Goal: Information Seeking & Learning: Learn about a topic

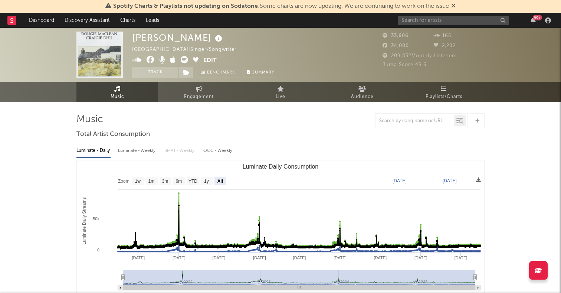
select select "All"
click at [46, 19] on link "Dashboard" at bounding box center [42, 20] width 36 height 15
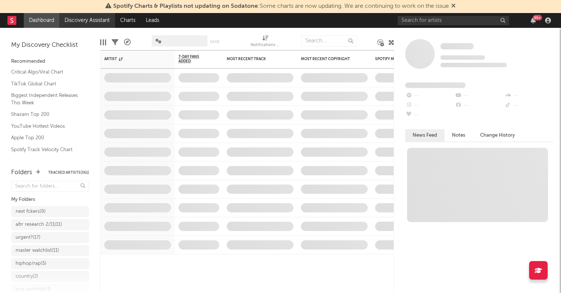
click at [85, 17] on link "Discovery Assistant" at bounding box center [87, 20] width 56 height 15
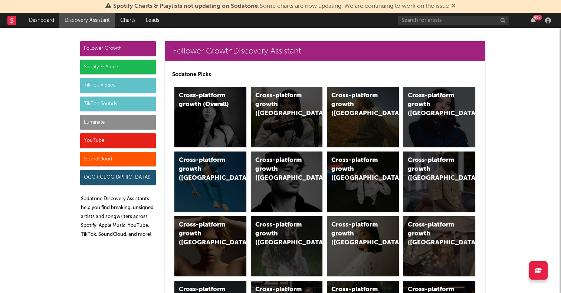
click at [128, 90] on div "TikTok Videos" at bounding box center [118, 85] width 76 height 15
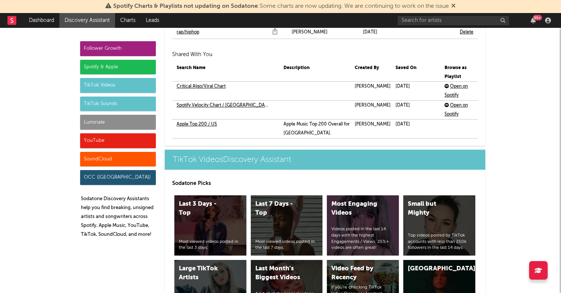
scroll to position [1888, 0]
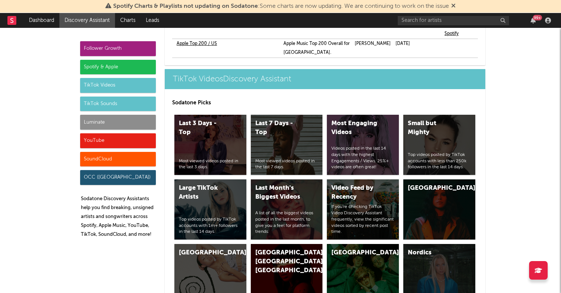
click at [123, 48] on div "Follower Growth" at bounding box center [118, 48] width 76 height 15
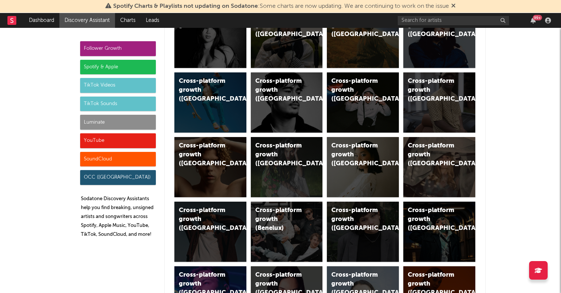
scroll to position [0, 0]
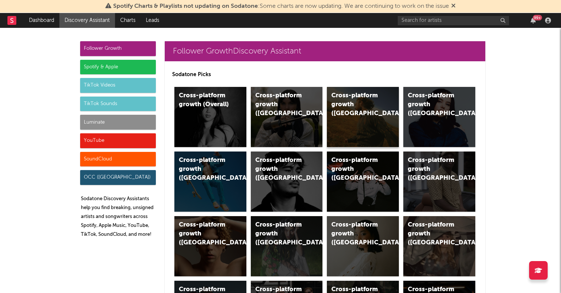
click at [353, 122] on div "Cross-platform growth (US)" at bounding box center [363, 117] width 72 height 60
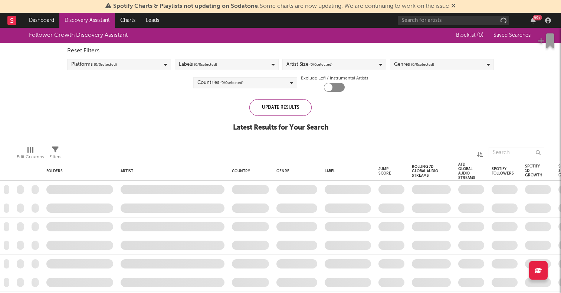
checkbox input "true"
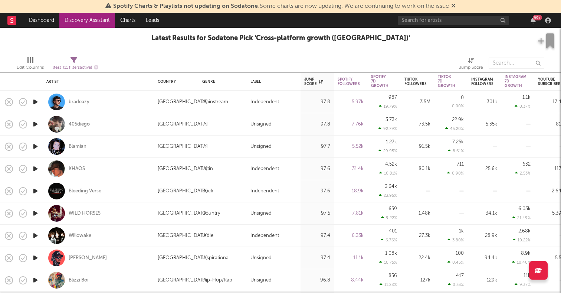
click at [86, 105] on div "bradeazy" at bounding box center [98, 102] width 104 height 22
select select "1w"
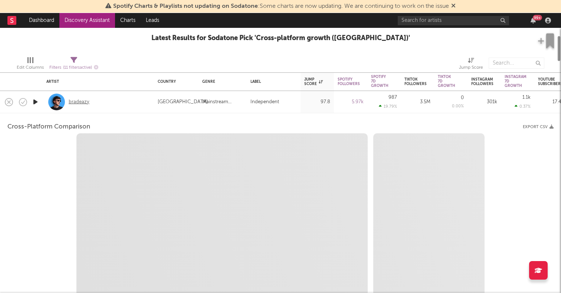
select select "6m"
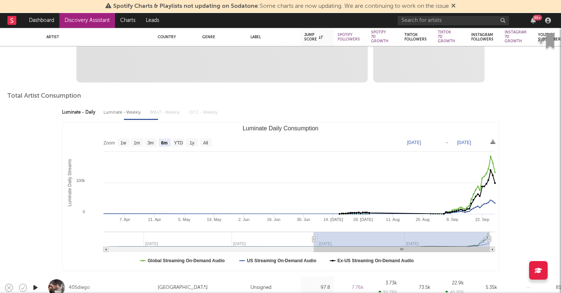
select select "1m"
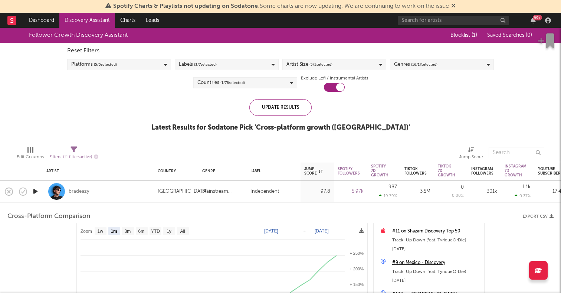
click at [130, 196] on div "bradeazy" at bounding box center [98, 191] width 104 height 22
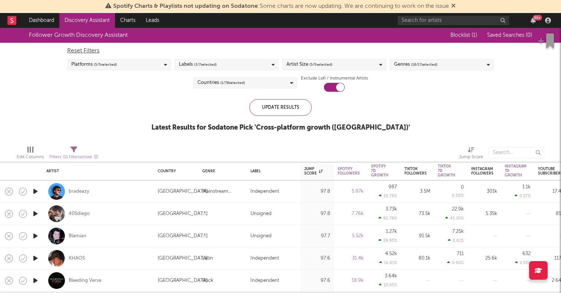
click at [33, 189] on icon "button" at bounding box center [36, 190] width 8 height 9
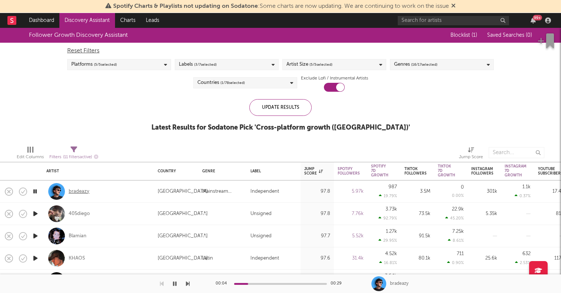
click at [79, 191] on div "bradeazy" at bounding box center [79, 191] width 21 height 7
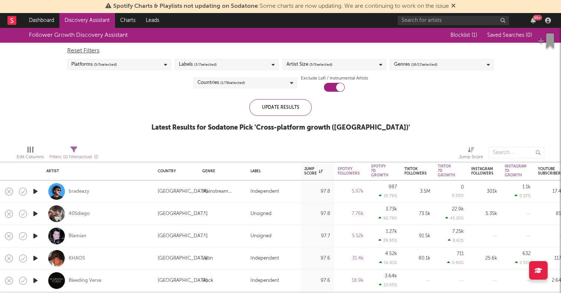
click at [36, 214] on icon "button" at bounding box center [36, 213] width 8 height 9
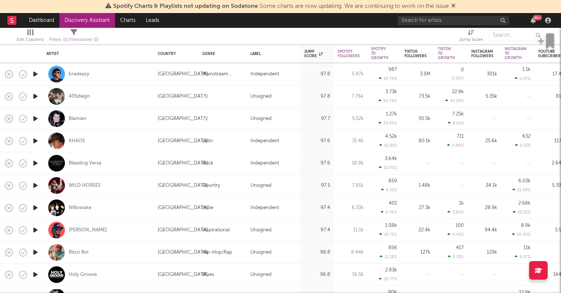
click at [33, 186] on icon "button" at bounding box center [36, 185] width 8 height 9
click at [116, 184] on div "WILD HORSES" at bounding box center [98, 185] width 104 height 22
select select "1w"
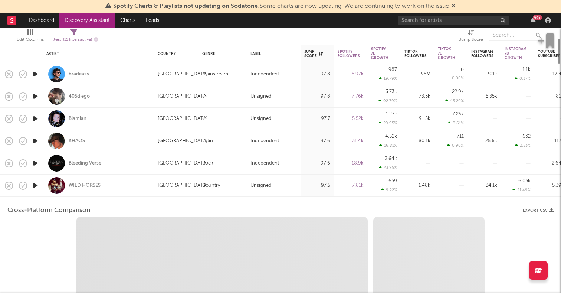
select select "6m"
click at [116, 184] on div "WILD HORSES" at bounding box center [98, 185] width 104 height 22
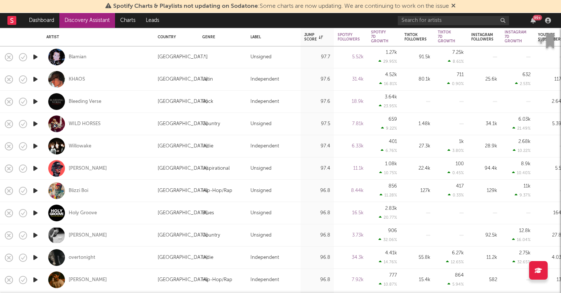
click at [33, 169] on icon "button" at bounding box center [36, 167] width 8 height 9
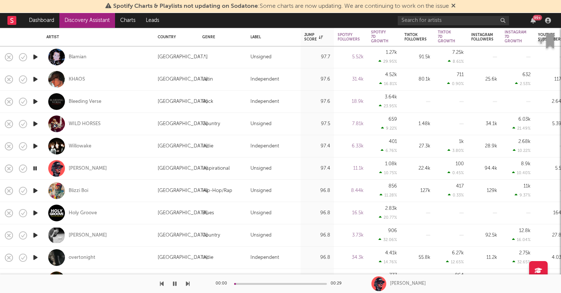
click at [34, 189] on icon "button" at bounding box center [36, 190] width 8 height 9
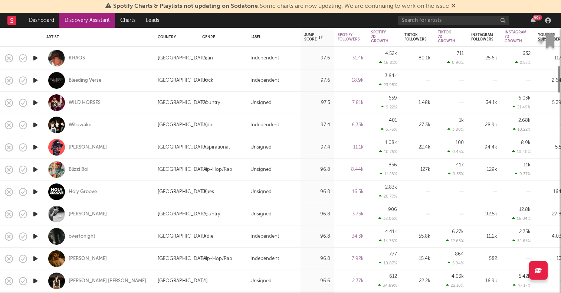
click at [124, 106] on div "WILD HORSES" at bounding box center [98, 103] width 104 height 22
select select "1m"
select select "6m"
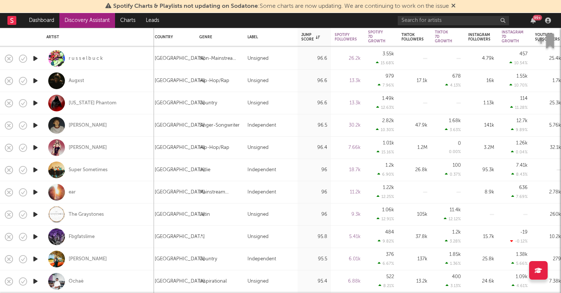
click at [128, 125] on div "Hudson Freeman" at bounding box center [98, 125] width 104 height 22
select select "1w"
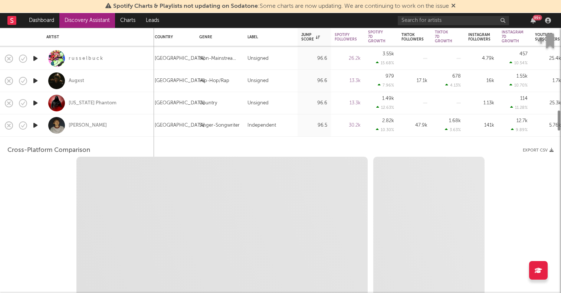
select select "6m"
select select "1m"
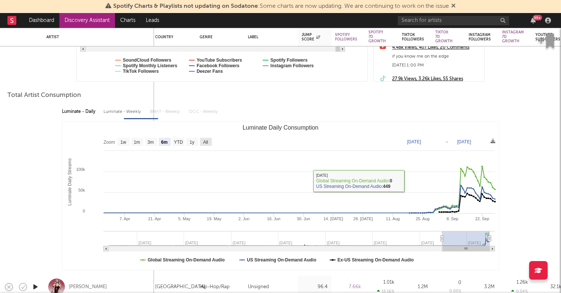
click at [203, 143] on text "All" at bounding box center [205, 141] width 5 height 5
select select "All"
type input "2021-09-12"
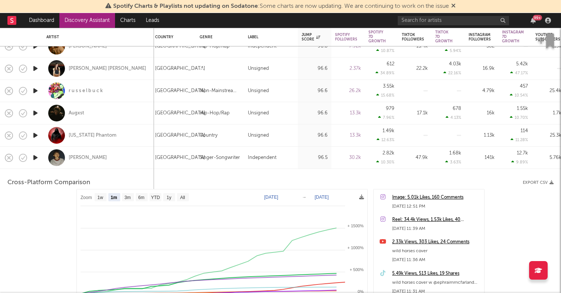
click at [176, 152] on div "[GEOGRAPHIC_DATA]" at bounding box center [173, 157] width 44 height 22
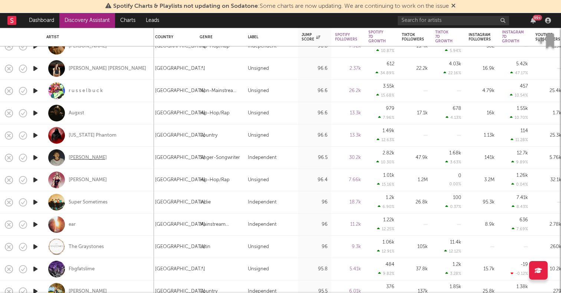
click at [97, 158] on div "Hudson Freeman" at bounding box center [88, 157] width 38 height 7
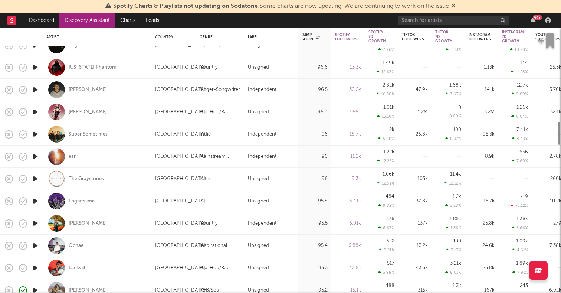
select select "1m"
select select "6m"
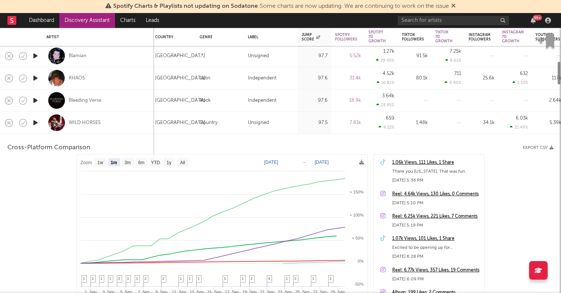
click at [122, 127] on div "WILD HORSES" at bounding box center [98, 123] width 104 height 22
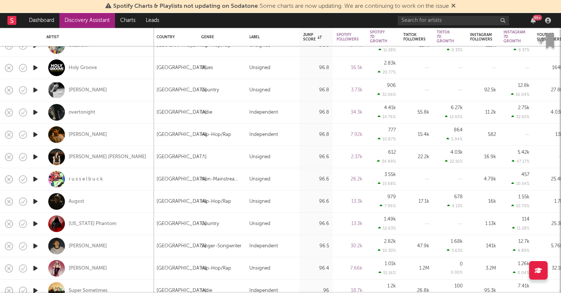
click at [36, 133] on icon "button" at bounding box center [36, 134] width 8 height 9
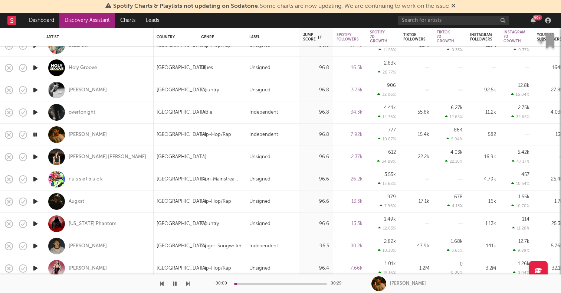
click at [35, 156] on icon "button" at bounding box center [36, 156] width 8 height 9
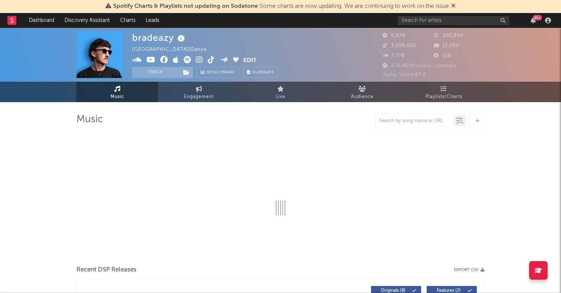
select select "6m"
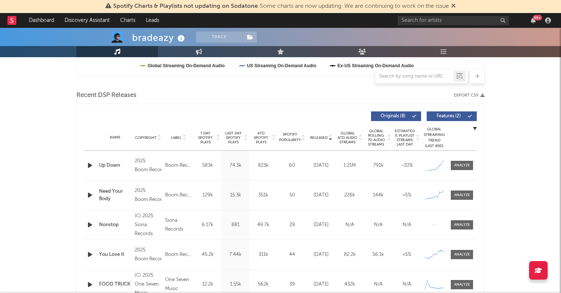
scroll to position [240, 0]
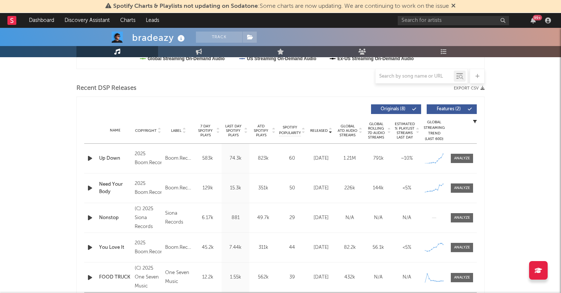
click at [90, 158] on icon "button" at bounding box center [90, 157] width 8 height 9
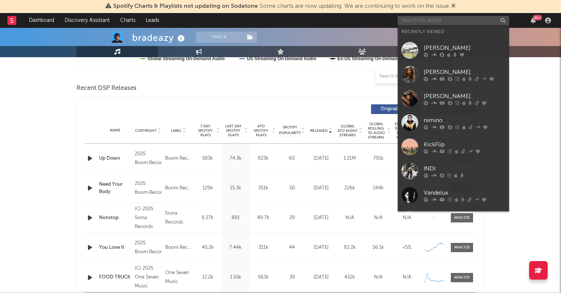
click at [445, 23] on input "text" at bounding box center [452, 20] width 111 height 9
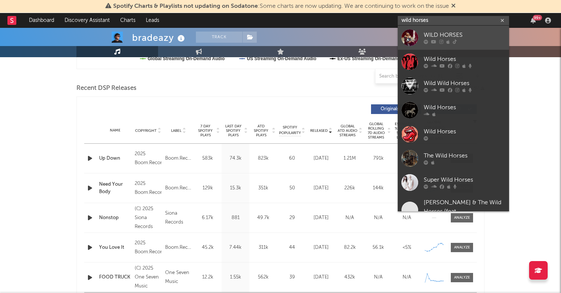
type input "wild horses"
click at [414, 39] on div at bounding box center [409, 37] width 17 height 17
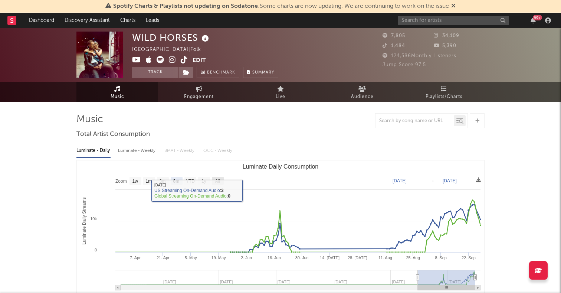
click at [219, 177] on rect "Luminate Daily Consumption" at bounding box center [218, 180] width 12 height 8
select select "All"
type input "2022-08-21"
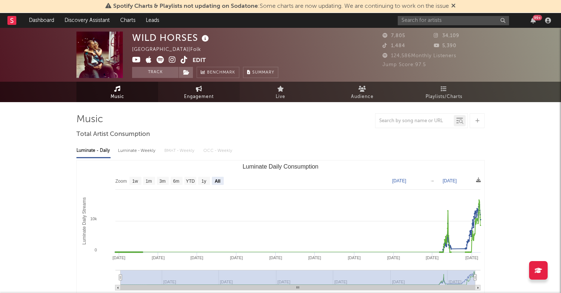
click at [200, 92] on span "Engagement" at bounding box center [199, 96] width 30 height 9
select select "1w"
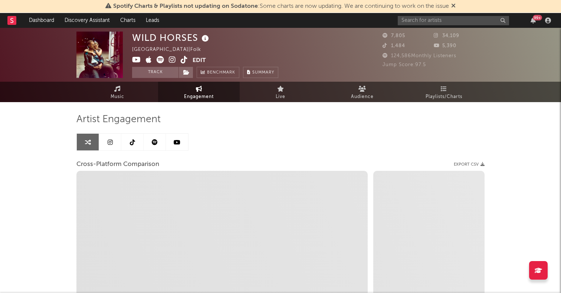
select select "1m"
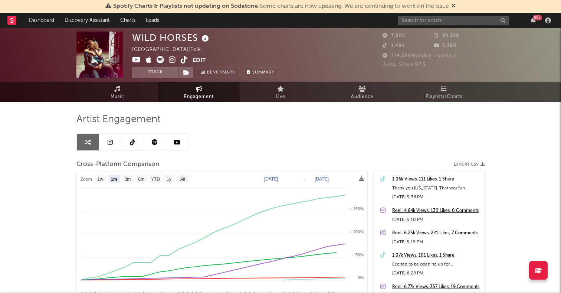
click at [126, 141] on link at bounding box center [132, 141] width 22 height 17
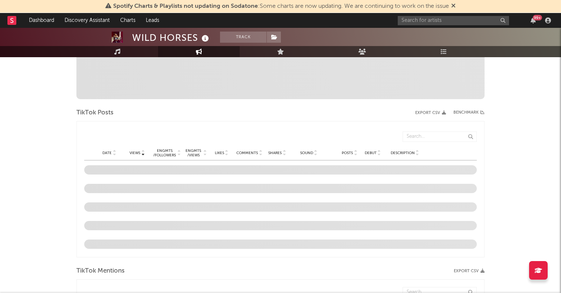
select select "1w"
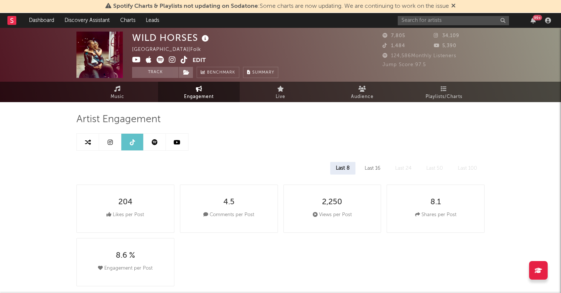
click at [104, 145] on link at bounding box center [110, 141] width 22 height 17
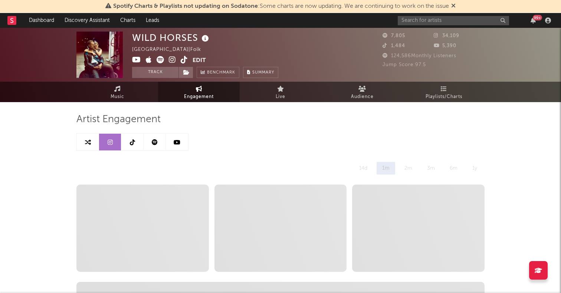
select select "1w"
click at [156, 144] on icon at bounding box center [155, 142] width 6 height 6
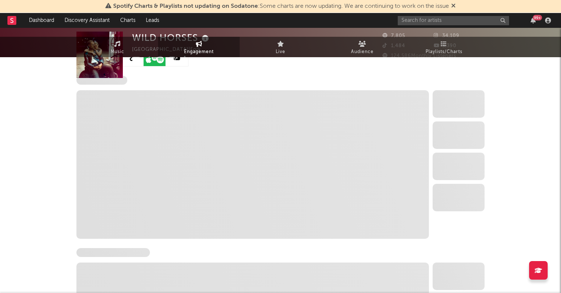
select select "6m"
select select "1w"
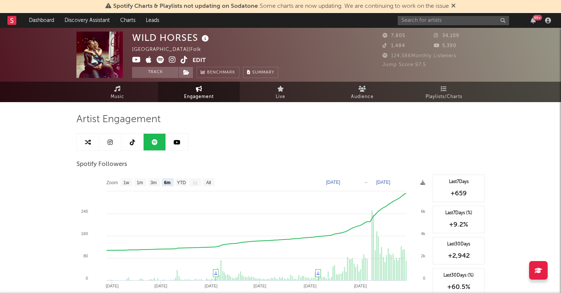
select select "1w"
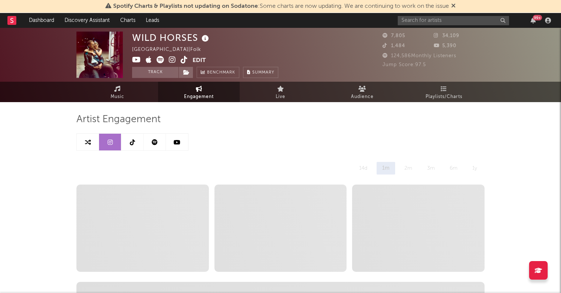
select select "1w"
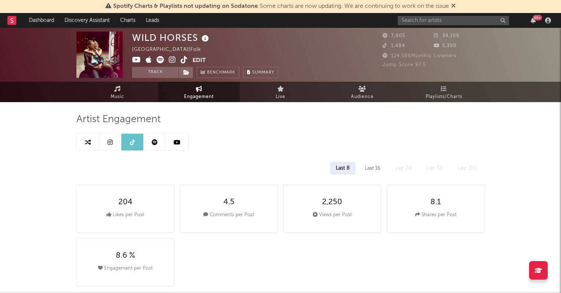
select select "1m"
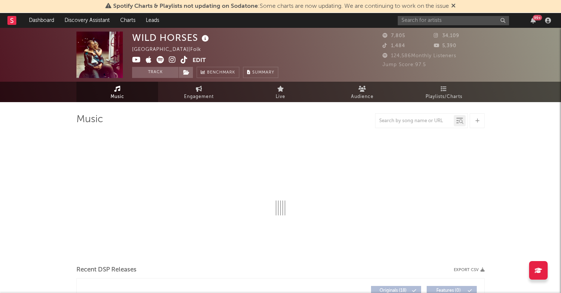
select select "6m"
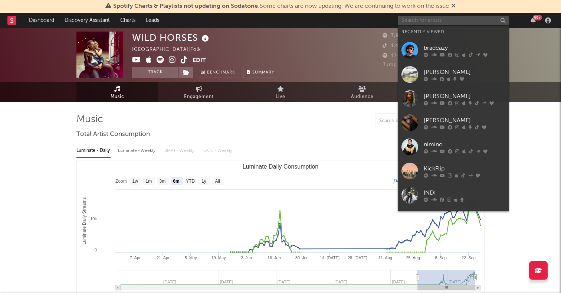
click at [438, 23] on input "text" at bounding box center [452, 20] width 111 height 9
paste input "Maya J’an"
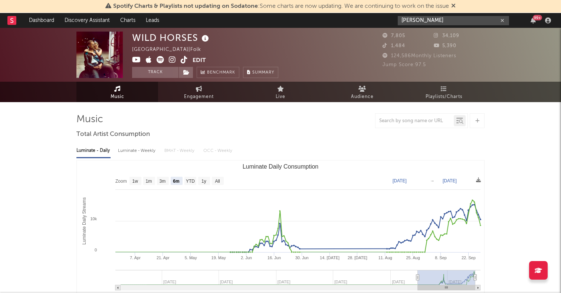
type input "Maya J’an"
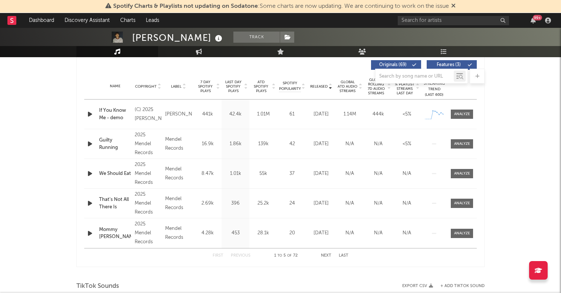
scroll to position [227, 0]
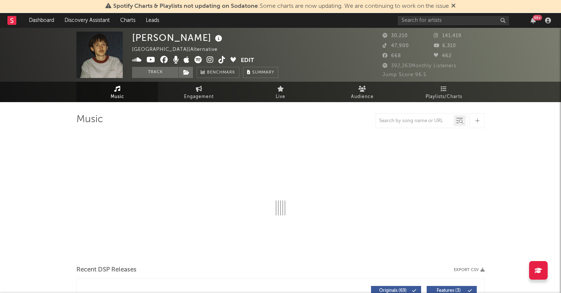
select select "6m"
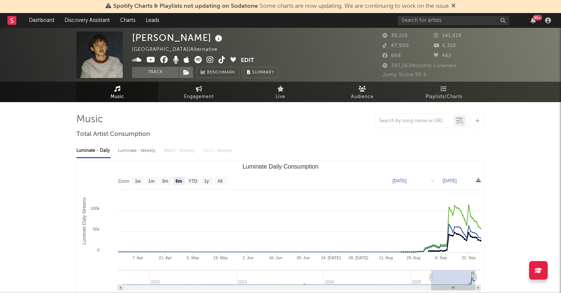
click at [211, 60] on icon at bounding box center [209, 59] width 7 height 7
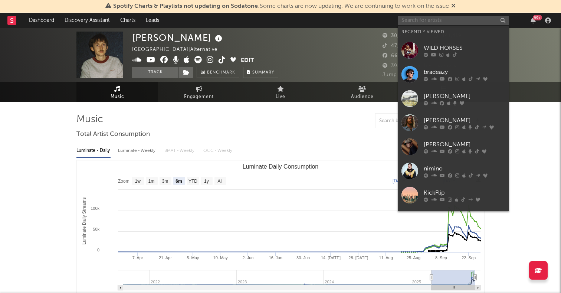
click at [434, 23] on input "text" at bounding box center [452, 20] width 111 height 9
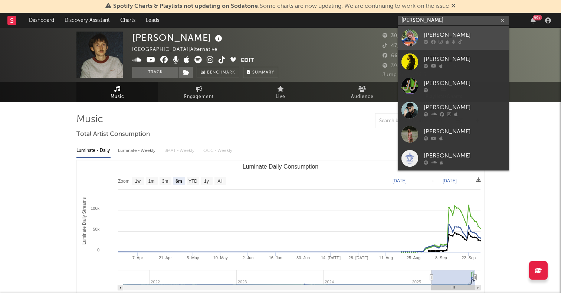
type input "joe jordan"
click at [426, 38] on div "Joe Jordan" at bounding box center [464, 35] width 82 height 9
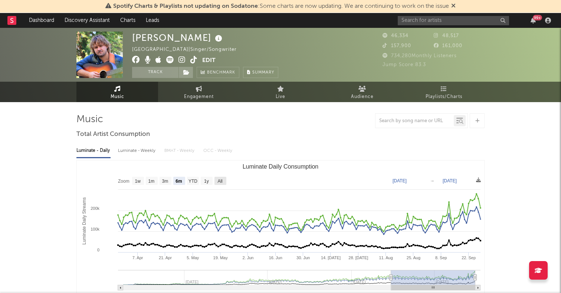
click at [225, 181] on rect "Luminate Daily Consumption" at bounding box center [220, 180] width 12 height 8
select select "All"
type input "2023-08-20"
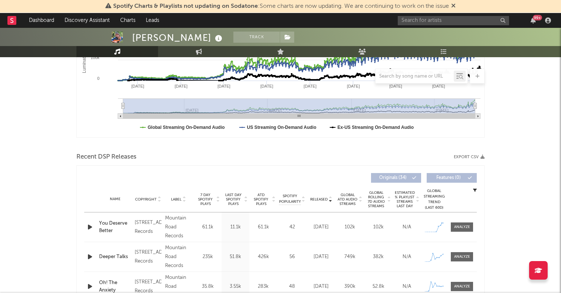
scroll to position [185, 0]
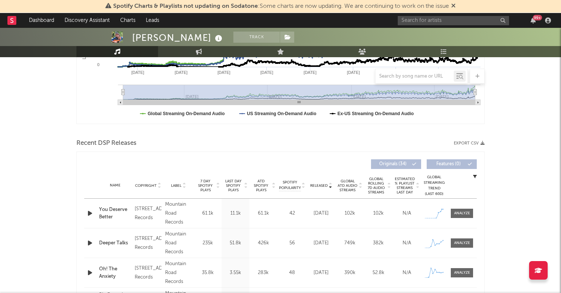
click at [92, 213] on icon "button" at bounding box center [90, 212] width 8 height 9
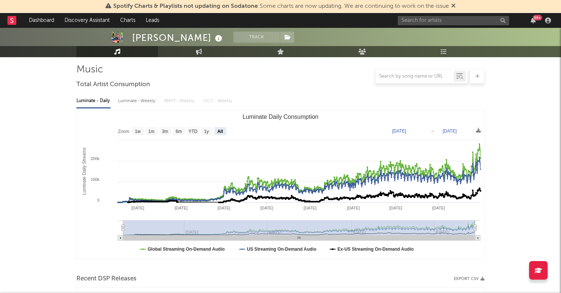
scroll to position [0, 0]
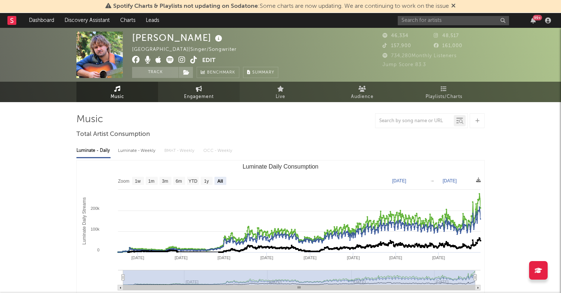
click at [189, 88] on link "Engagement" at bounding box center [199, 92] width 82 height 20
select select "1w"
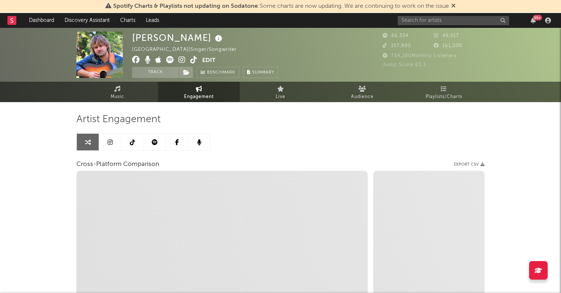
click at [113, 141] on link at bounding box center [110, 141] width 22 height 17
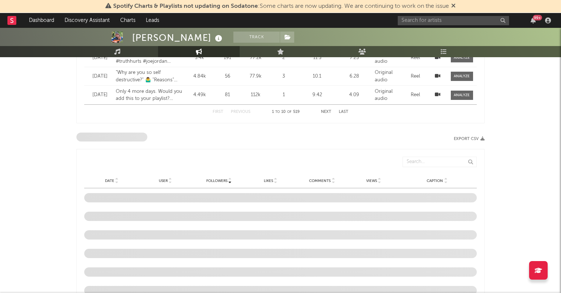
select select "6m"
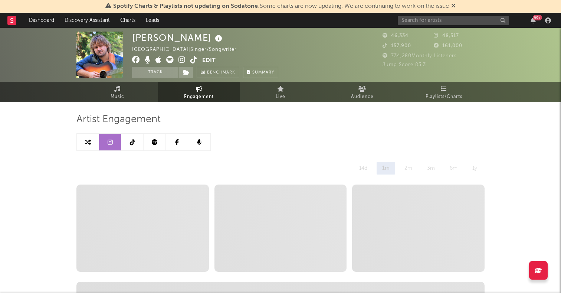
click at [133, 136] on link at bounding box center [132, 141] width 22 height 17
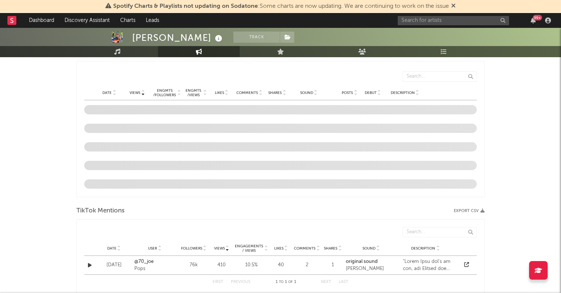
select select "6m"
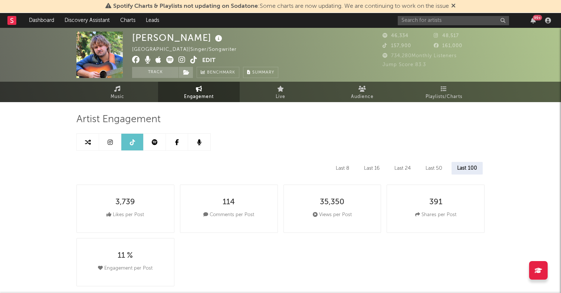
click at [153, 138] on link at bounding box center [154, 141] width 22 height 17
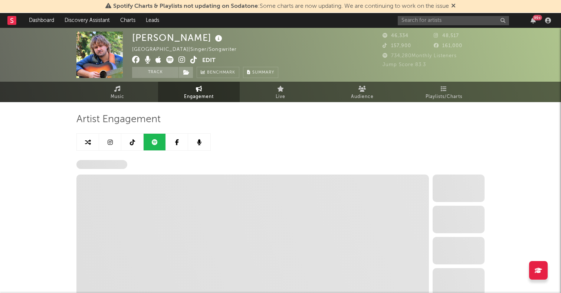
select select "6m"
select select "1w"
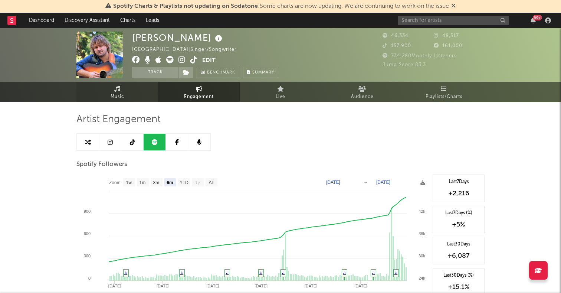
click at [138, 97] on link "Music" at bounding box center [117, 92] width 82 height 20
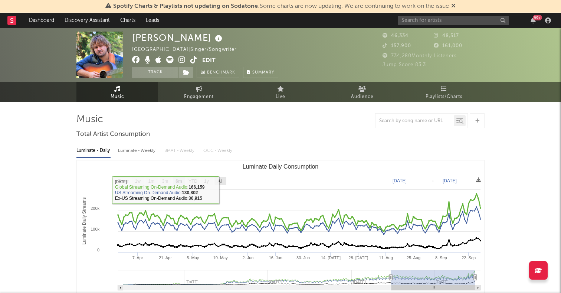
click at [221, 179] on text "All" at bounding box center [219, 180] width 5 height 5
select select "All"
type input "2023-08-20"
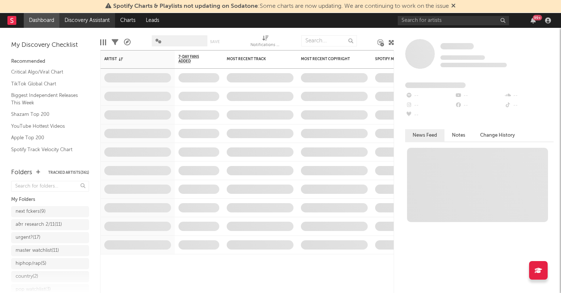
click at [94, 18] on link "Discovery Assistant" at bounding box center [87, 20] width 56 height 15
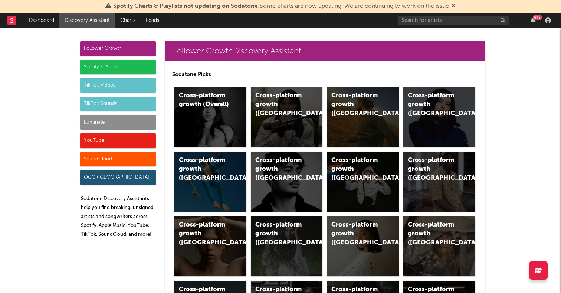
click at [97, 84] on div "TikTok Videos" at bounding box center [118, 85] width 76 height 15
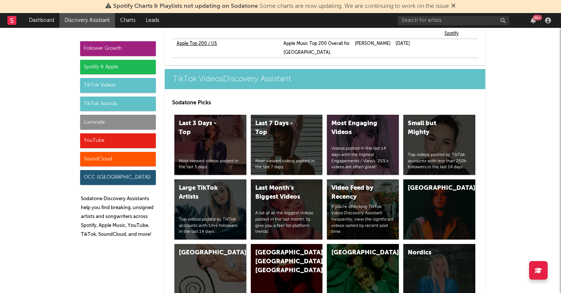
click at [103, 65] on div "Spotify & Apple" at bounding box center [118, 67] width 76 height 15
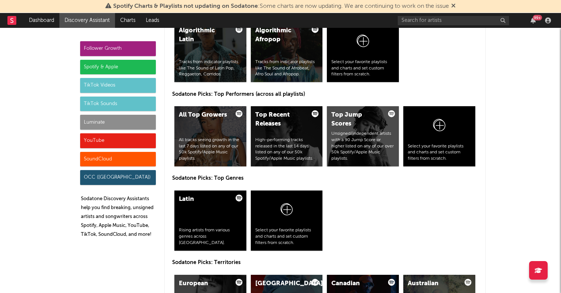
scroll to position [1043, 0]
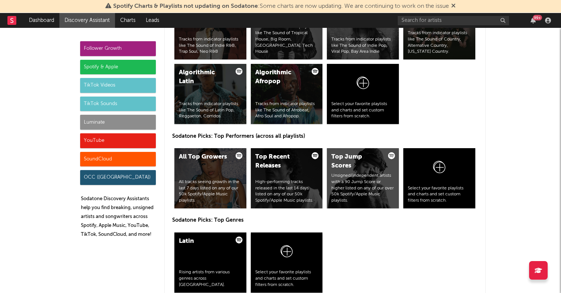
click at [285, 257] on icon at bounding box center [286, 251] width 12 height 12
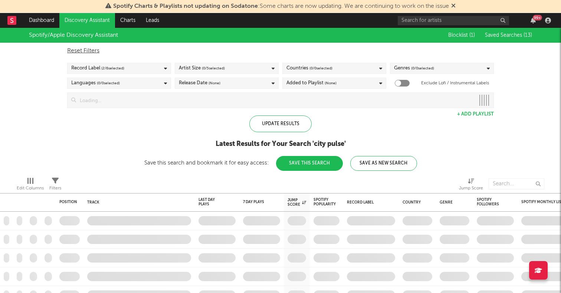
click at [256, 106] on input at bounding box center [275, 100] width 399 height 15
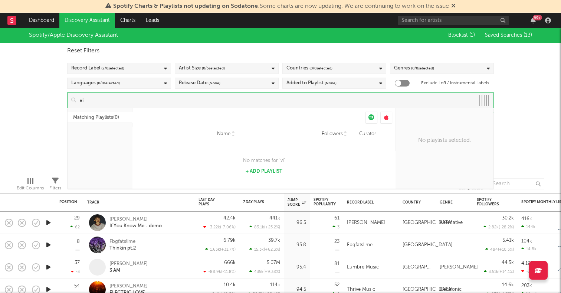
type input "v"
click at [33, 105] on div "Spotify/Apple Discovery Assistant Blocklist ( 1 ) Saved Searches ( 13 ) Reset F…" at bounding box center [280, 99] width 561 height 143
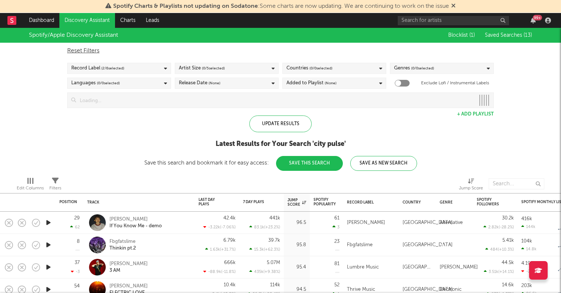
click at [99, 102] on input at bounding box center [275, 100] width 399 height 15
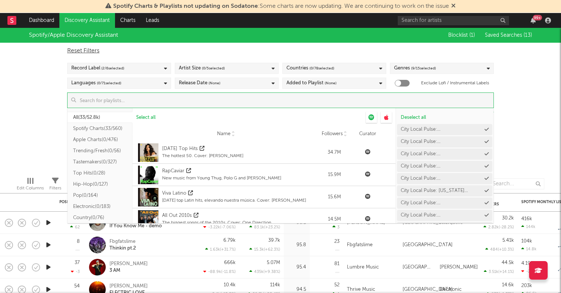
click at [97, 126] on button "Spotify Charts ( 33/560 )" at bounding box center [99, 128] width 65 height 11
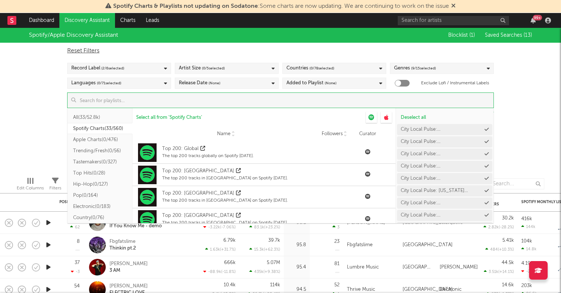
click at [122, 103] on input at bounding box center [284, 100] width 417 height 15
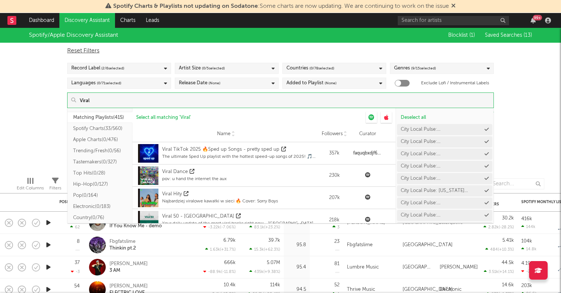
scroll to position [348, 0]
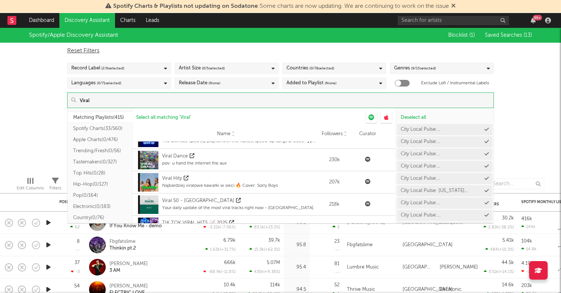
type input "Viral"
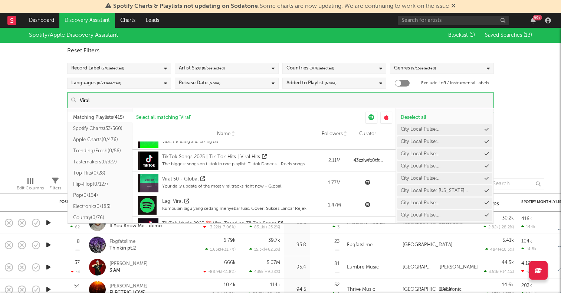
scroll to position [14, 0]
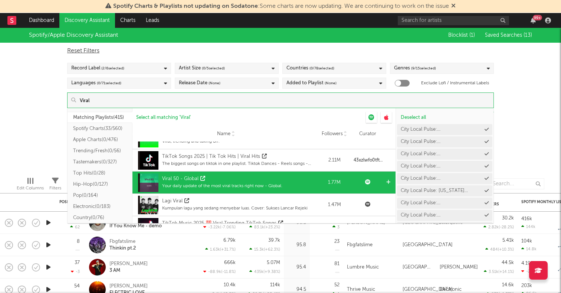
click at [389, 179] on icon at bounding box center [388, 181] width 4 height 5
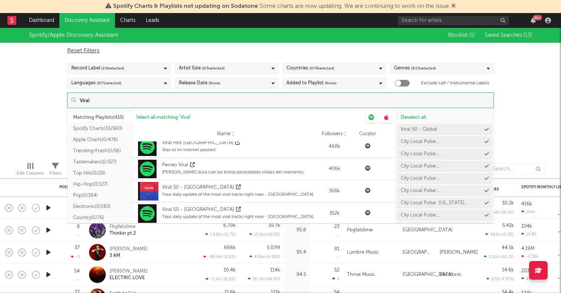
scroll to position [176, 0]
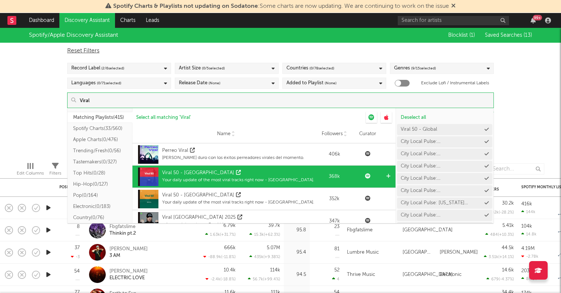
click at [387, 175] on icon at bounding box center [388, 176] width 4 height 5
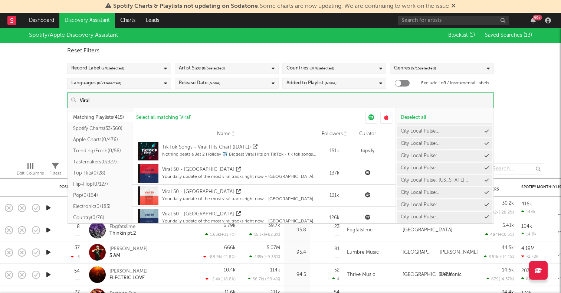
scroll to position [0, 0]
click at [421, 113] on button "Deselect all" at bounding box center [444, 117] width 95 height 11
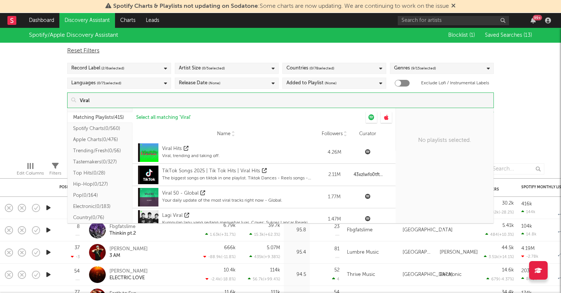
scroll to position [14, 0]
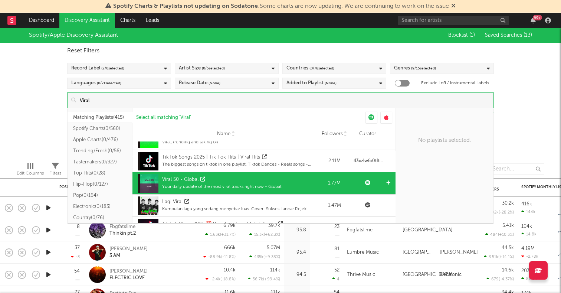
click at [389, 180] on icon at bounding box center [388, 182] width 4 height 5
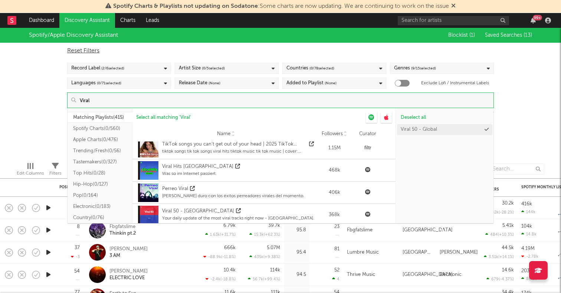
scroll to position [165, 0]
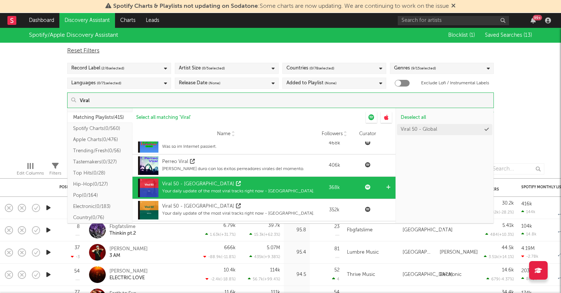
click at [387, 185] on icon at bounding box center [388, 187] width 4 height 5
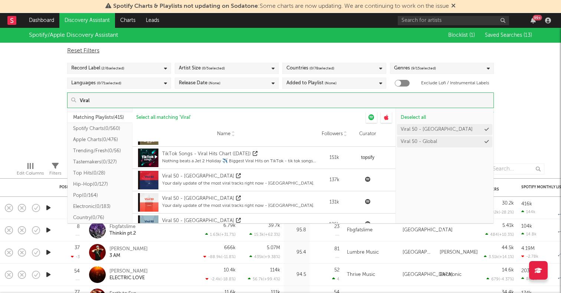
scroll to position [552, 0]
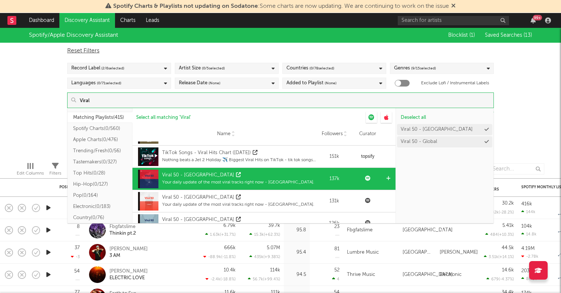
click at [388, 178] on icon at bounding box center [388, 178] width 4 height 5
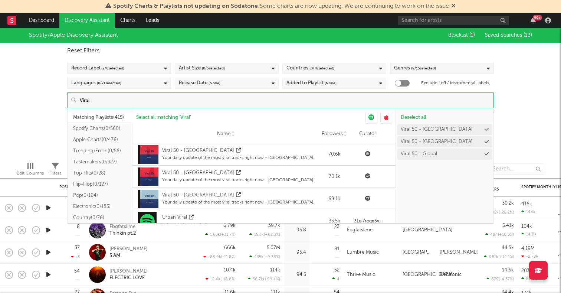
scroll to position [955, 0]
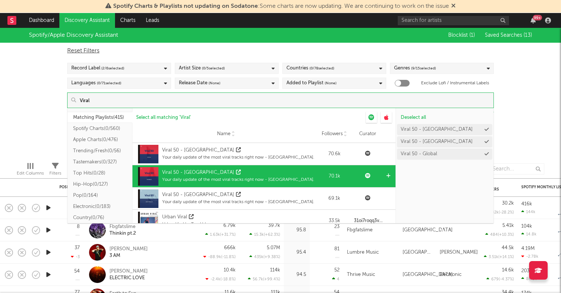
click at [389, 174] on icon at bounding box center [388, 175] width 4 height 5
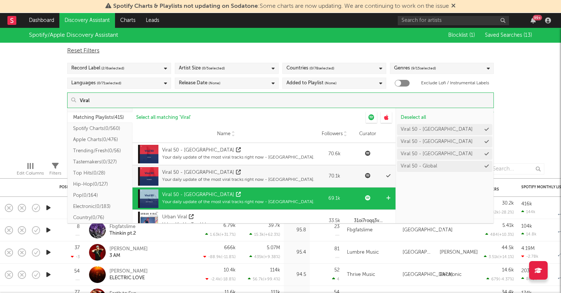
click at [388, 197] on icon at bounding box center [388, 197] width 4 height 5
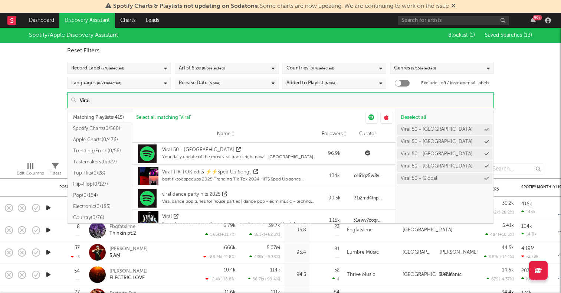
scroll to position [598, 0]
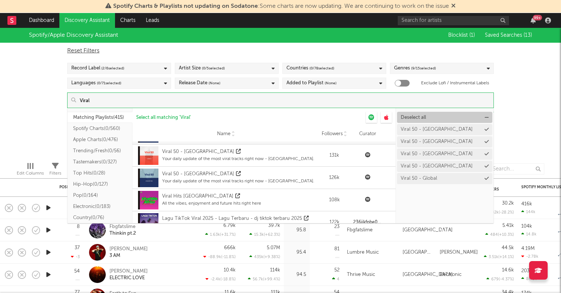
click at [423, 115] on span "Deselect all" at bounding box center [412, 117] width 25 height 5
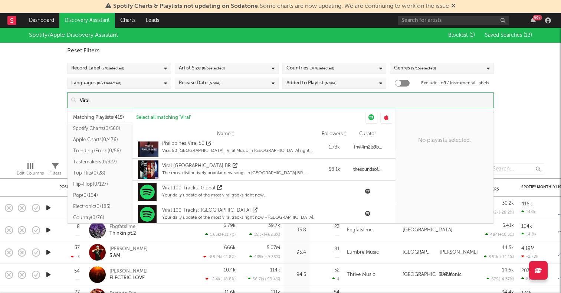
scroll to position [1440, 0]
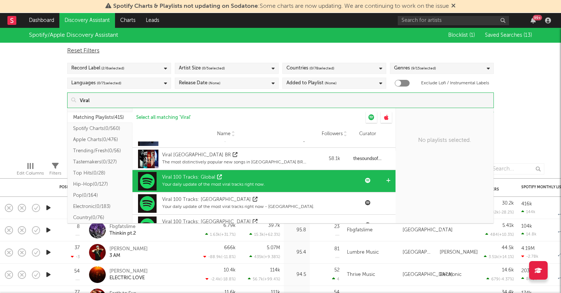
click at [387, 178] on icon at bounding box center [388, 180] width 4 height 5
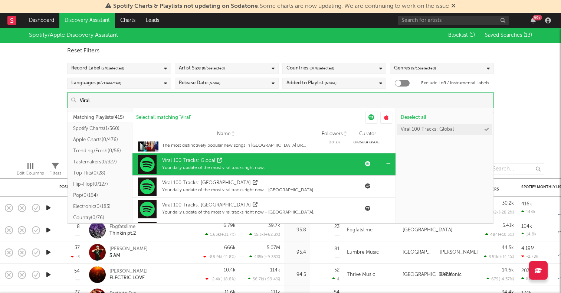
scroll to position [1464, 0]
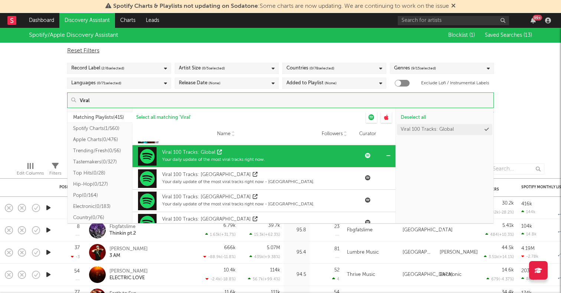
click at [0, 0] on icon at bounding box center [0, 0] width 0 height 0
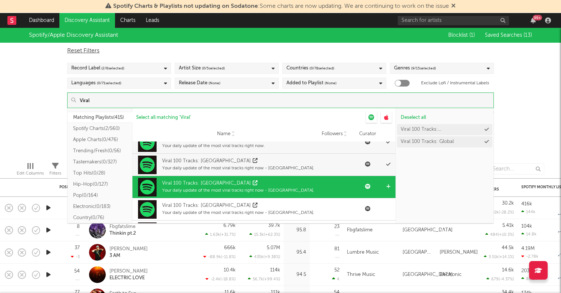
click at [388, 184] on icon at bounding box center [388, 186] width 4 height 5
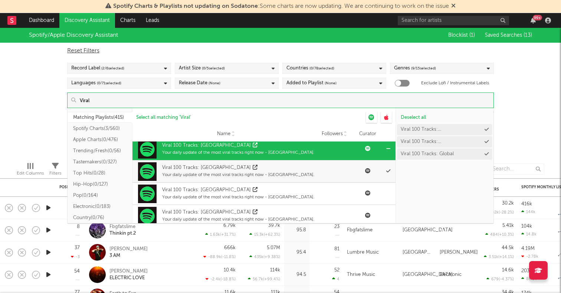
scroll to position [1497, 0]
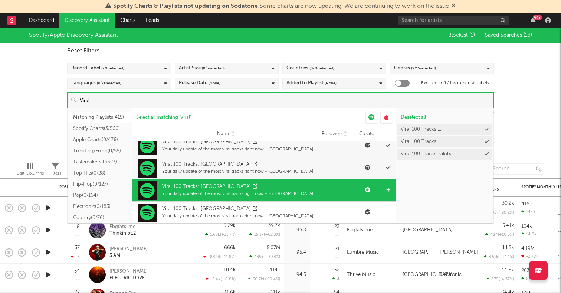
click at [387, 188] on icon at bounding box center [388, 189] width 4 height 5
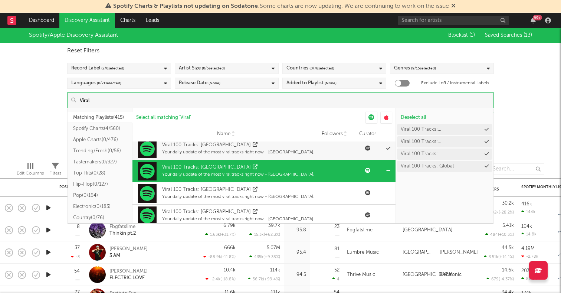
scroll to position [1520, 0]
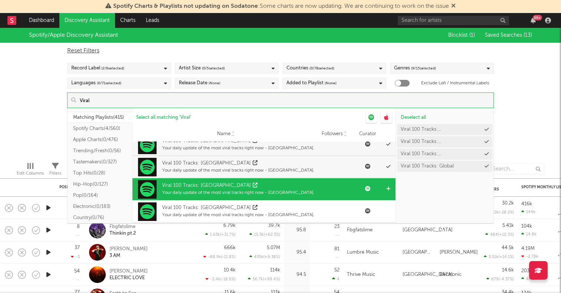
click at [388, 187] on icon at bounding box center [388, 188] width 4 height 5
click at [388, 188] on icon at bounding box center [388, 188] width 4 height 5
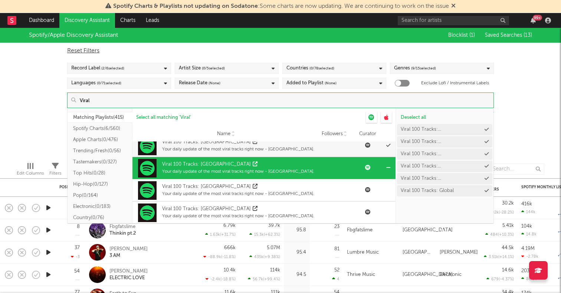
click at [0, 0] on icon at bounding box center [0, 0] width 0 height 0
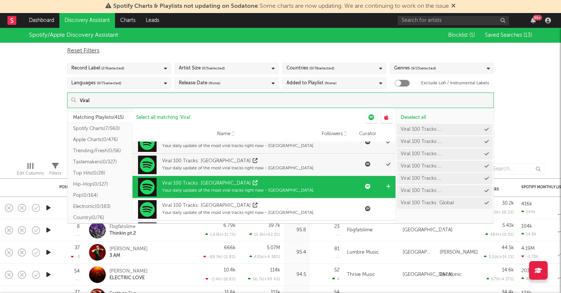
click at [388, 185] on icon at bounding box center [388, 186] width 4 height 5
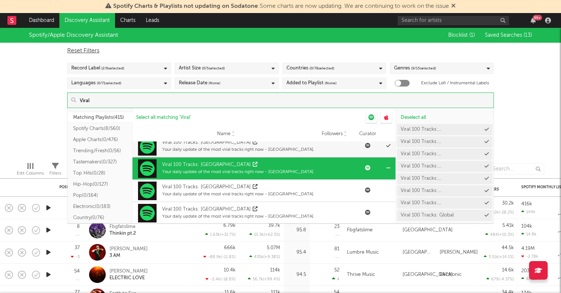
scroll to position [1610, 0]
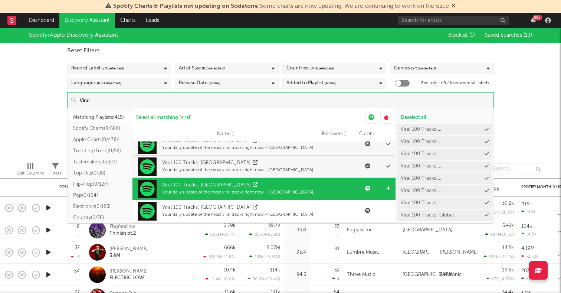
click at [388, 188] on icon at bounding box center [388, 188] width 4 height 5
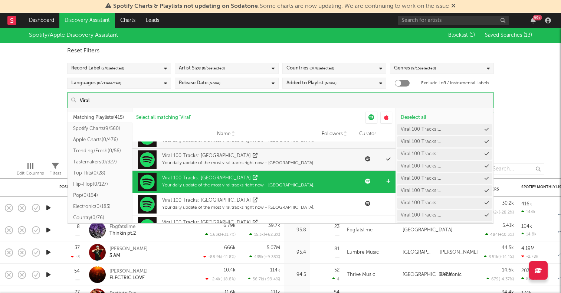
click at [389, 180] on icon at bounding box center [388, 181] width 4 height 5
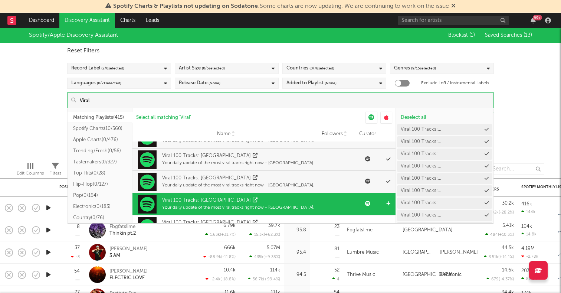
click at [387, 201] on icon at bounding box center [388, 203] width 4 height 5
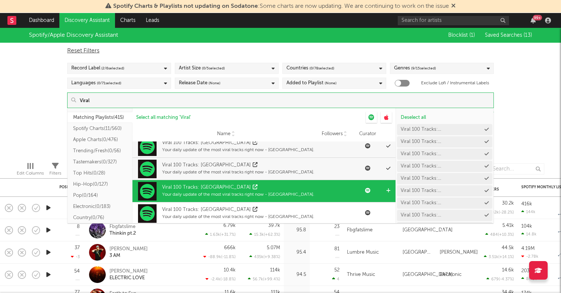
click at [389, 190] on icon at bounding box center [388, 190] width 4 height 5
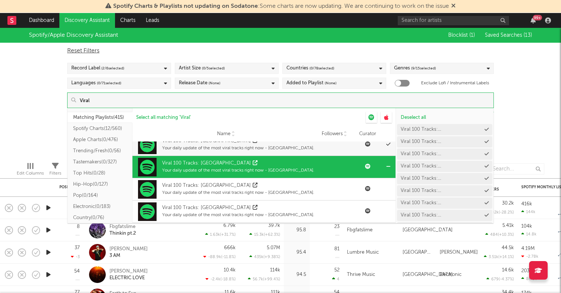
scroll to position [1709, 0]
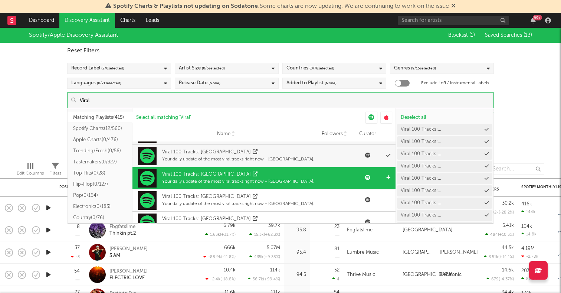
click at [389, 178] on icon at bounding box center [388, 177] width 4 height 5
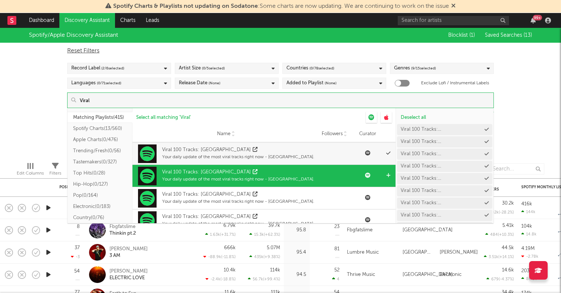
click at [389, 176] on icon at bounding box center [388, 175] width 4 height 5
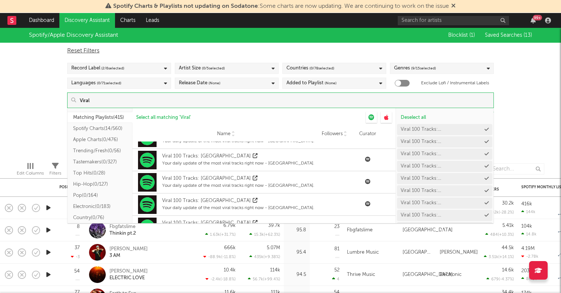
scroll to position [1796, 0]
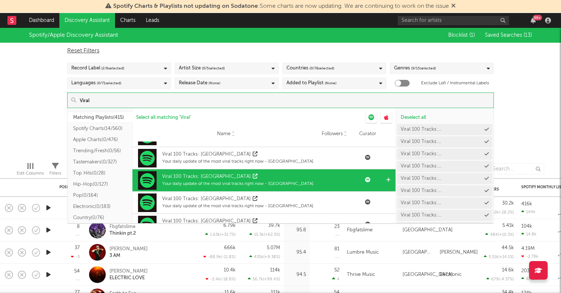
click at [389, 179] on icon at bounding box center [388, 179] width 4 height 5
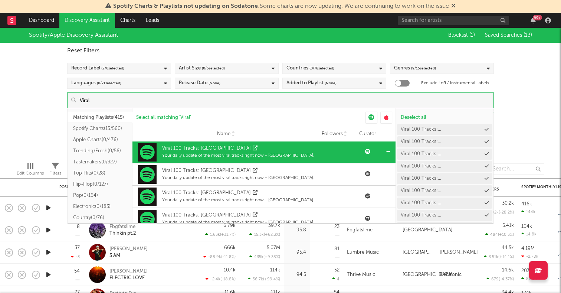
scroll to position [1829, 0]
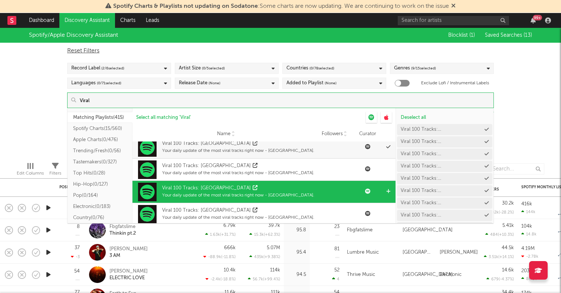
click at [388, 191] on icon at bounding box center [388, 191] width 4 height 5
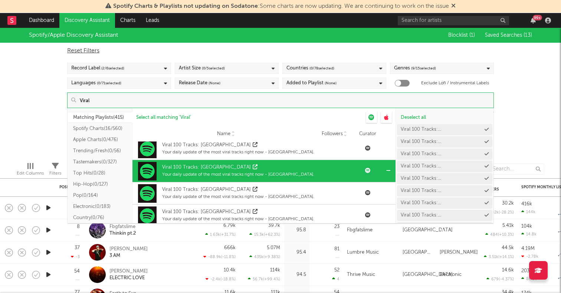
scroll to position [1854, 0]
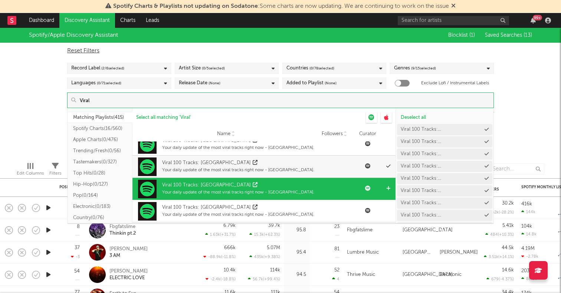
click at [388, 186] on icon at bounding box center [388, 188] width 4 height 5
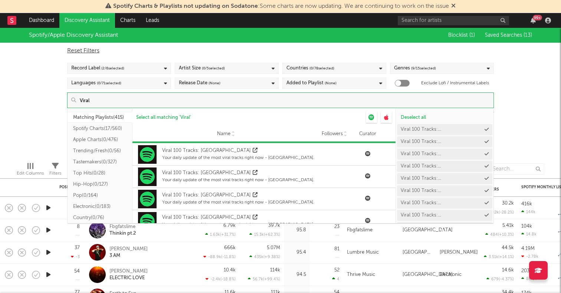
scroll to position [1949, 0]
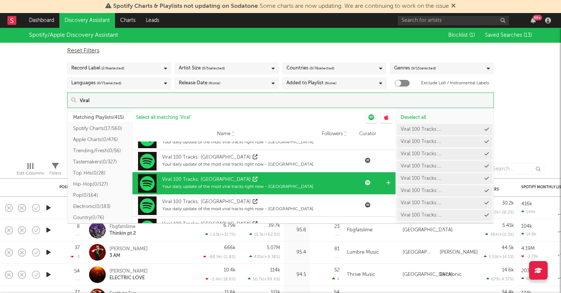
click at [388, 182] on icon at bounding box center [388, 182] width 4 height 5
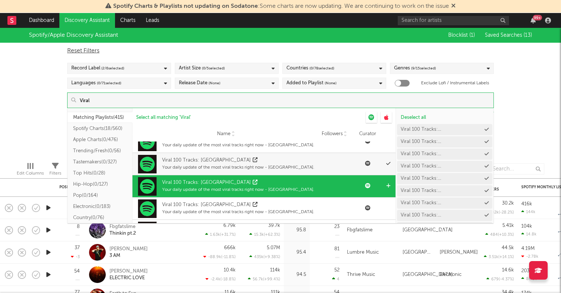
click at [388, 186] on icon at bounding box center [388, 185] width 4 height 5
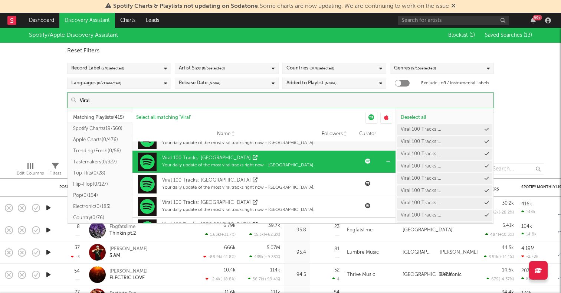
scroll to position [1994, 0]
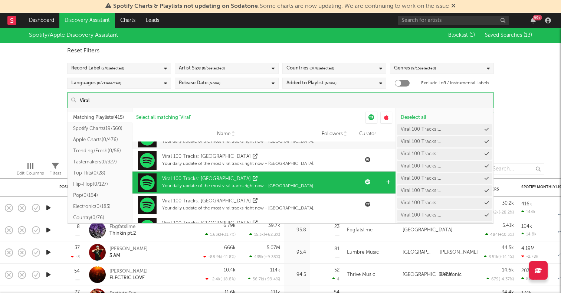
click at [388, 182] on icon at bounding box center [388, 181] width 4 height 5
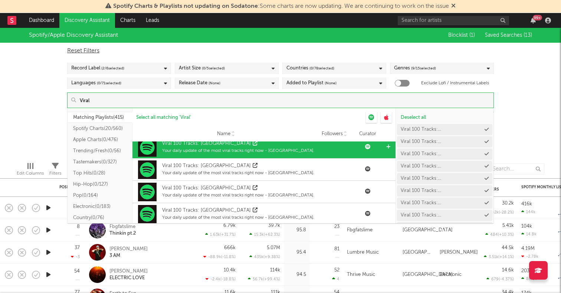
scroll to position [2097, 0]
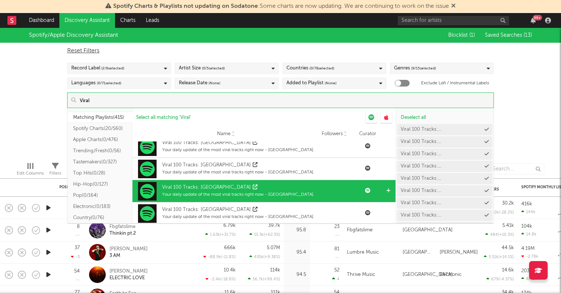
click at [387, 190] on icon at bounding box center [388, 190] width 4 height 5
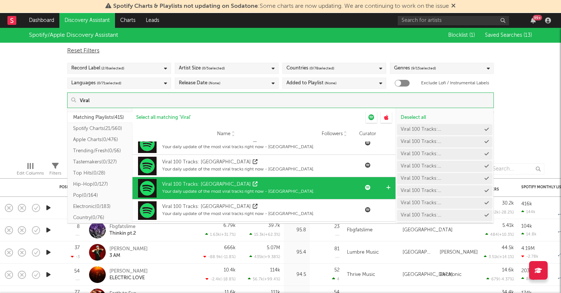
click at [388, 188] on icon at bounding box center [388, 187] width 4 height 5
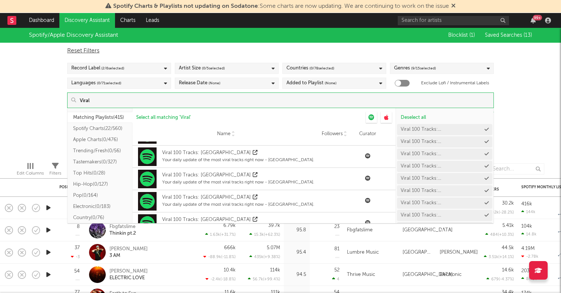
scroll to position [2343, 0]
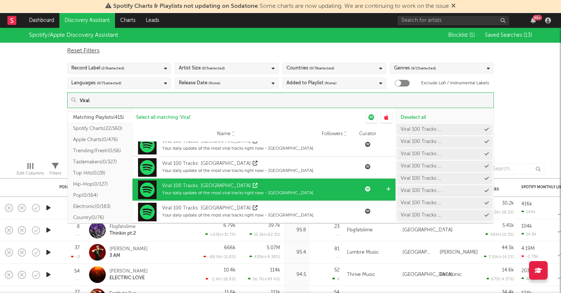
click at [388, 189] on icon at bounding box center [388, 188] width 4 height 5
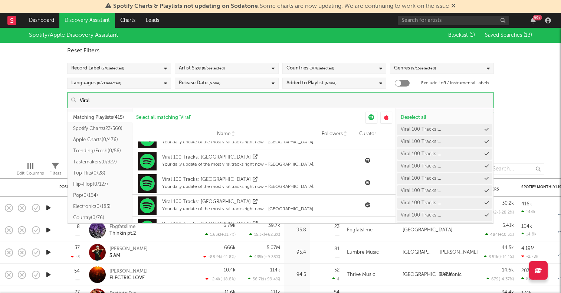
scroll to position [2555, 0]
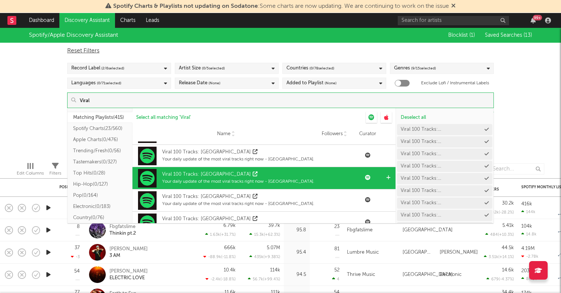
click at [386, 176] on icon at bounding box center [388, 177] width 4 height 5
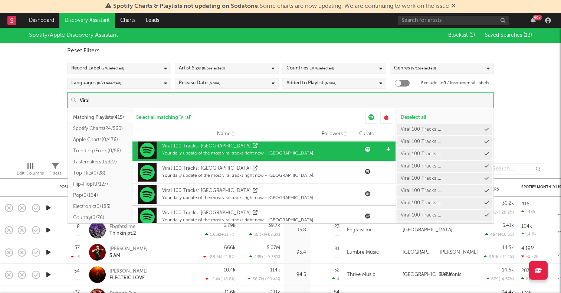
scroll to position [2667, 0]
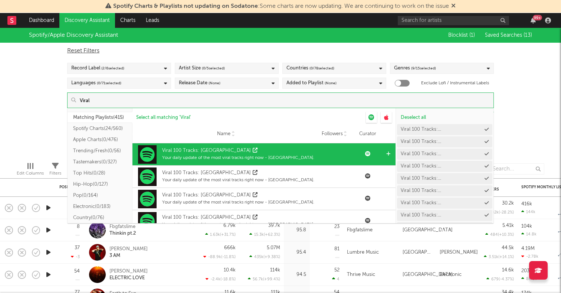
click at [387, 153] on icon at bounding box center [388, 153] width 4 height 5
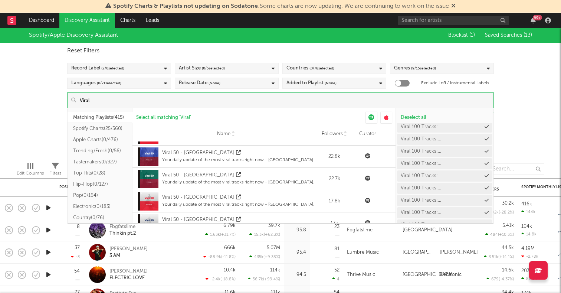
scroll to position [206, 0]
click at [511, 125] on div "Spotify/Apple Discovery Assistant Blocklist ( 1 ) Saved Searches ( 13 ) Reset F…" at bounding box center [280, 92] width 561 height 128
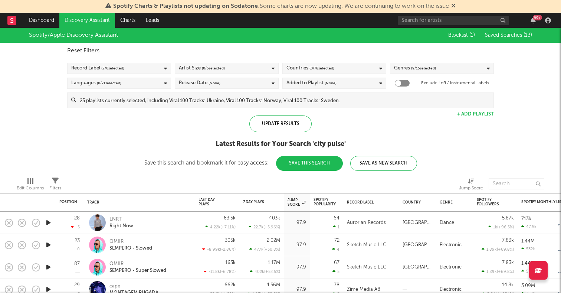
click at [373, 160] on button "Save As New Search" at bounding box center [383, 163] width 67 height 15
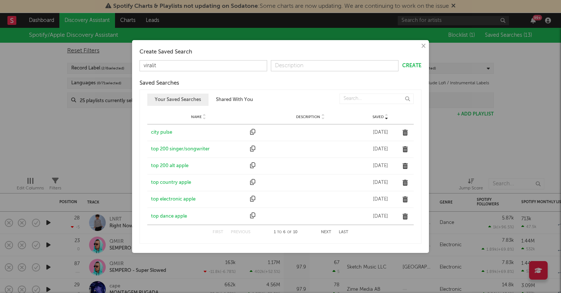
type input "virality"
click at [414, 63] on button "Create" at bounding box center [411, 65] width 19 height 5
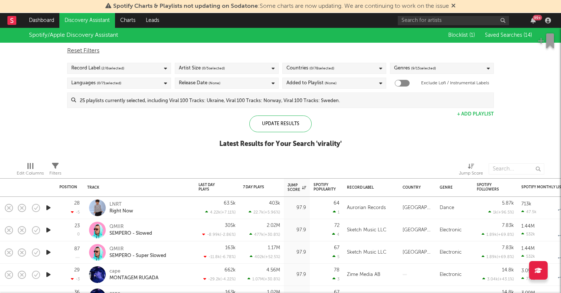
click at [47, 208] on icon "button" at bounding box center [48, 207] width 8 height 9
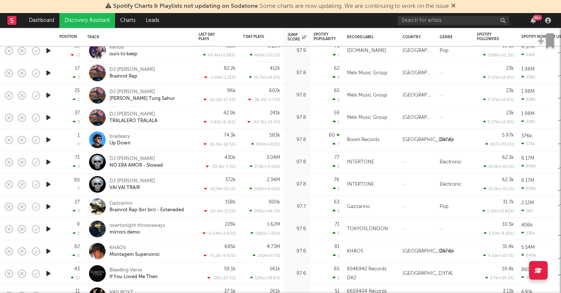
click at [48, 140] on icon "button" at bounding box center [48, 139] width 8 height 9
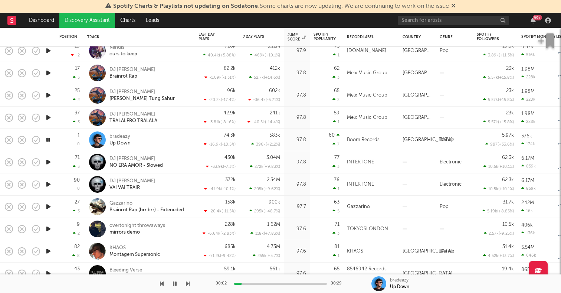
click at [48, 140] on icon "button" at bounding box center [47, 139] width 7 height 9
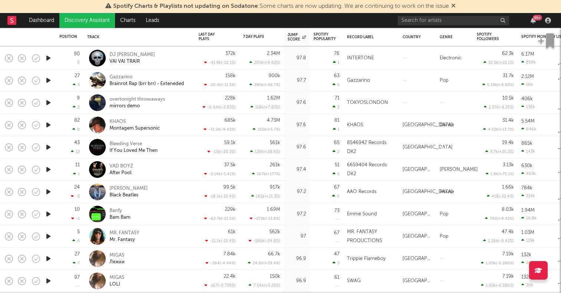
click at [47, 212] on icon "button" at bounding box center [48, 213] width 8 height 9
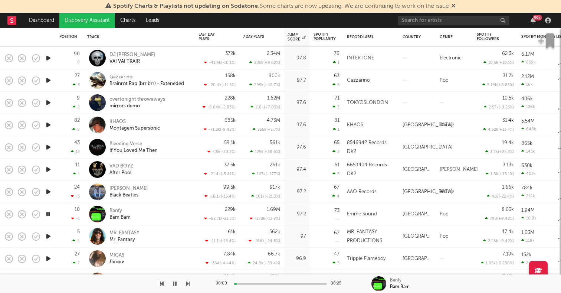
click at [47, 190] on icon "button" at bounding box center [48, 191] width 8 height 9
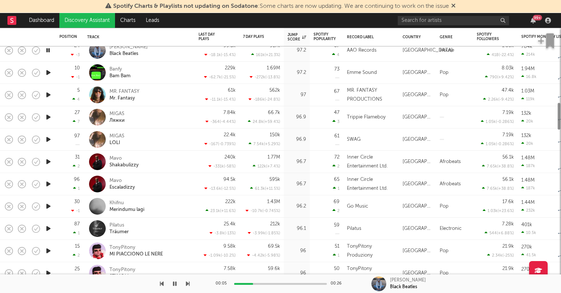
click at [49, 161] on icon "button" at bounding box center [48, 161] width 8 height 9
click at [49, 184] on icon "button" at bounding box center [48, 183] width 8 height 9
click at [47, 207] on icon "button" at bounding box center [48, 205] width 8 height 9
click at [48, 222] on div at bounding box center [48, 228] width 15 height 22
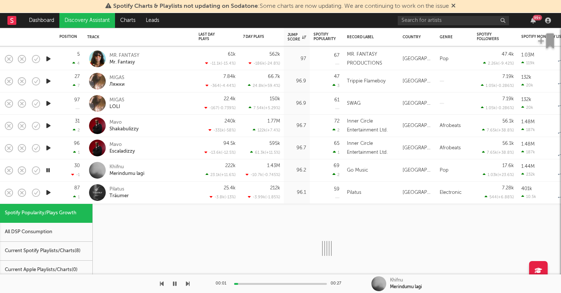
select select "1w"
click at [50, 185] on div at bounding box center [48, 192] width 15 height 22
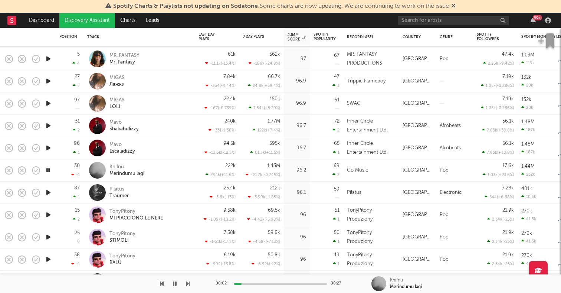
click at [49, 190] on icon "button" at bounding box center [48, 192] width 8 height 9
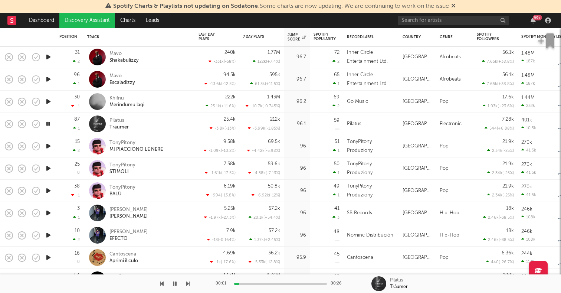
click at [46, 212] on icon "button" at bounding box center [48, 212] width 8 height 9
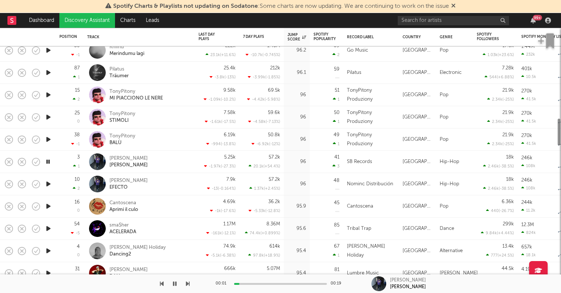
click at [46, 212] on div at bounding box center [48, 206] width 15 height 22
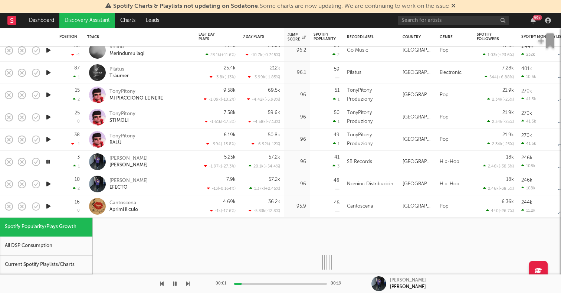
click at [47, 204] on icon "button" at bounding box center [48, 205] width 8 height 9
click at [62, 201] on div "16 0" at bounding box center [69, 206] width 20 height 22
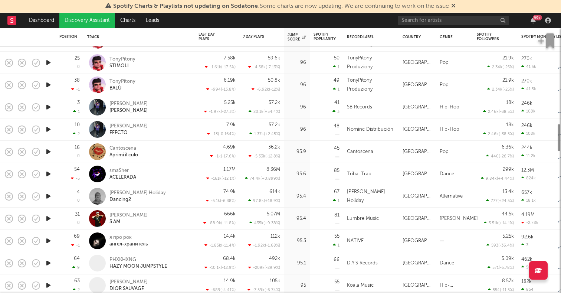
click at [47, 194] on icon "button" at bounding box center [48, 195] width 8 height 9
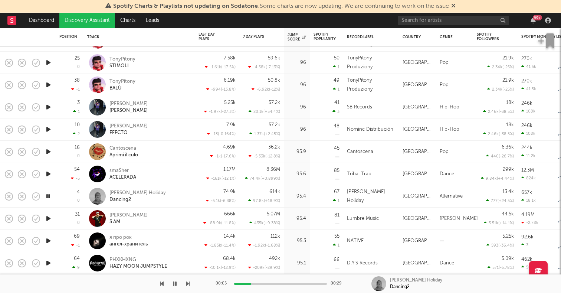
click at [49, 217] on icon "button" at bounding box center [48, 218] width 8 height 9
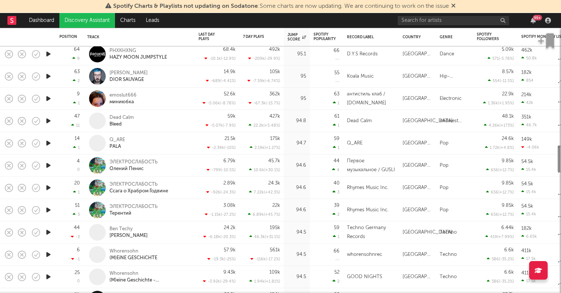
click at [49, 231] on icon "button" at bounding box center [48, 231] width 8 height 9
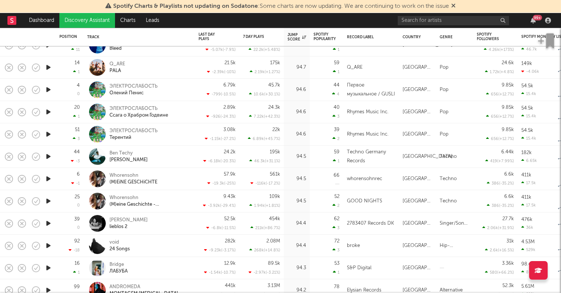
click at [46, 222] on icon "button" at bounding box center [48, 222] width 8 height 9
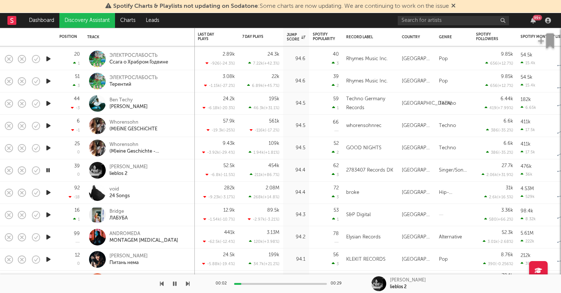
click at [48, 190] on icon "button" at bounding box center [48, 192] width 8 height 9
click at [50, 214] on icon "button" at bounding box center [48, 214] width 8 height 9
click at [50, 234] on icon "button" at bounding box center [48, 236] width 8 height 9
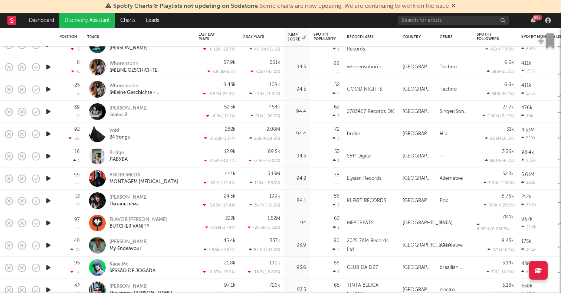
click at [49, 243] on icon "button" at bounding box center [48, 244] width 8 height 9
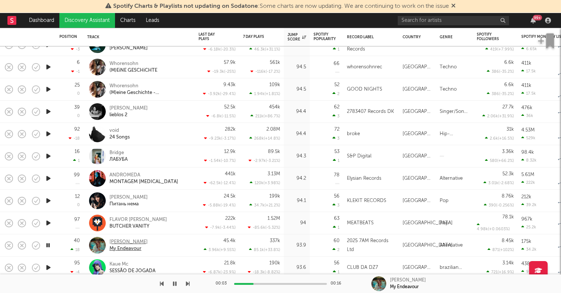
click at [125, 243] on div "Ruby Roberts" at bounding box center [128, 241] width 38 height 7
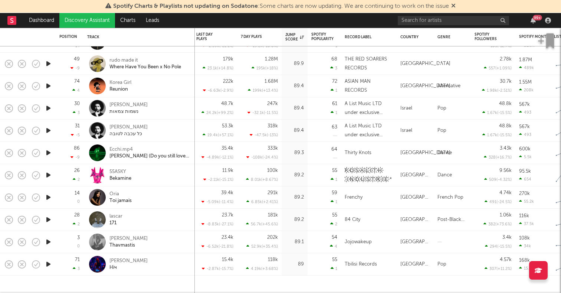
click at [72, 20] on link "Discovery Assistant" at bounding box center [87, 20] width 56 height 15
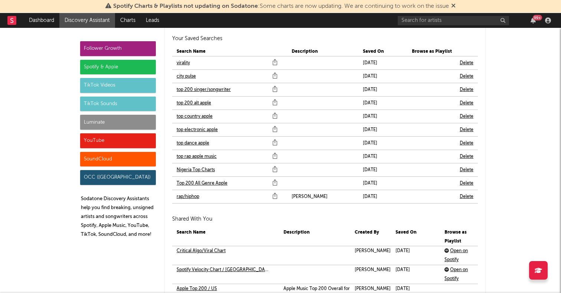
scroll to position [1624, 0]
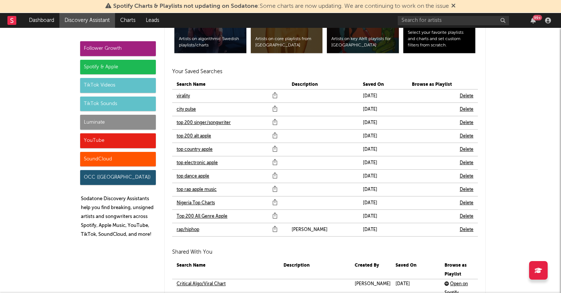
click at [191, 106] on link "city pulse" at bounding box center [185, 109] width 19 height 9
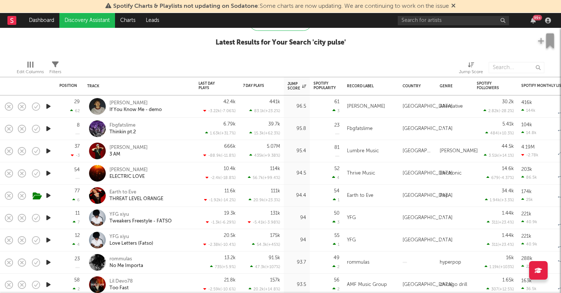
click at [49, 152] on icon "button" at bounding box center [48, 150] width 8 height 9
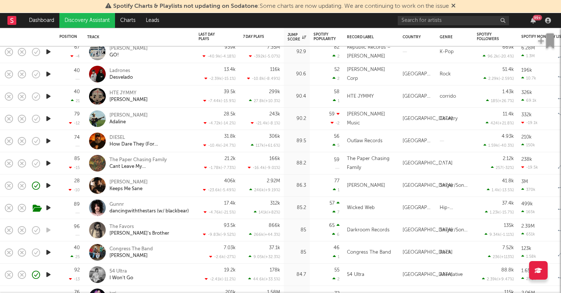
click at [50, 186] on icon "button" at bounding box center [48, 185] width 8 height 9
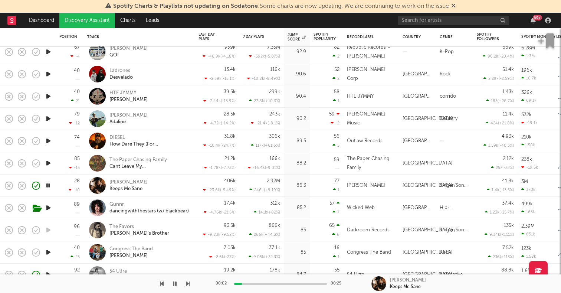
click at [151, 184] on div "Tyler Nance Keeps Me Sane" at bounding box center [149, 185] width 80 height 13
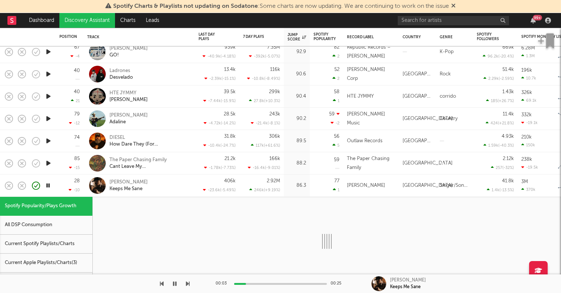
select select "1w"
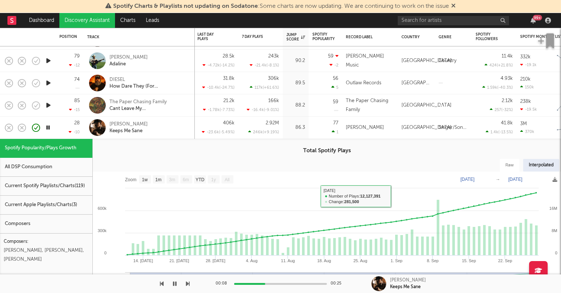
click at [166, 120] on div "Tyler Nance Keeps Me Sane" at bounding box center [139, 127] width 104 height 22
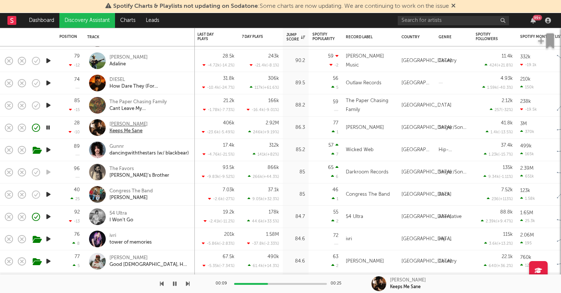
click at [135, 122] on div "Tyler Nance" at bounding box center [128, 124] width 38 height 7
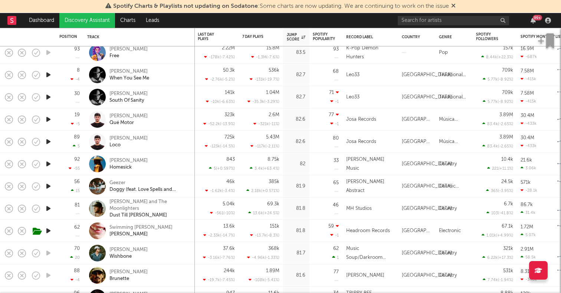
click at [46, 162] on icon "button" at bounding box center [48, 163] width 8 height 9
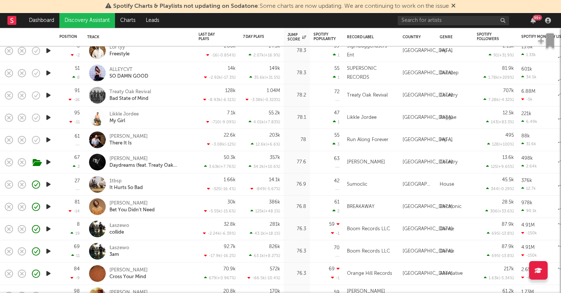
click at [46, 204] on icon "button" at bounding box center [48, 206] width 8 height 9
click at [114, 201] on div "Daniel Allan" at bounding box center [131, 203] width 45 height 7
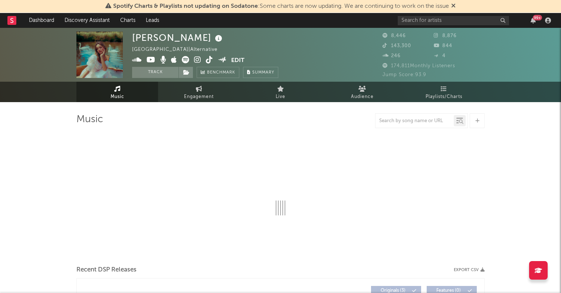
select select "1w"
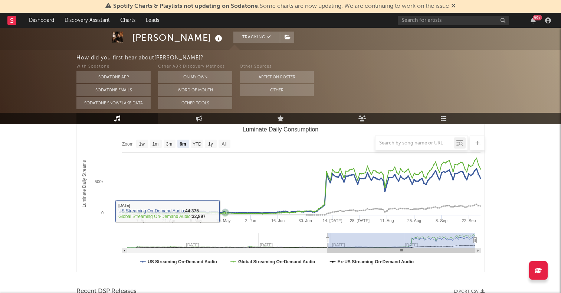
scroll to position [96, 0]
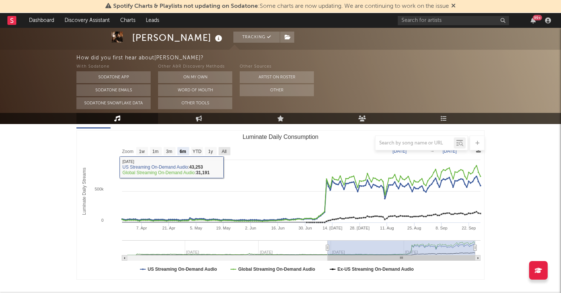
click at [225, 152] on text "All" at bounding box center [223, 151] width 5 height 5
select select "All"
type input "[DATE]"
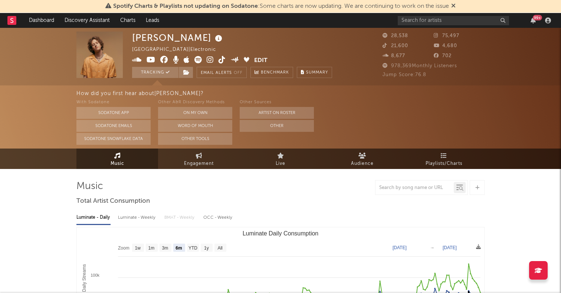
scroll to position [89, 0]
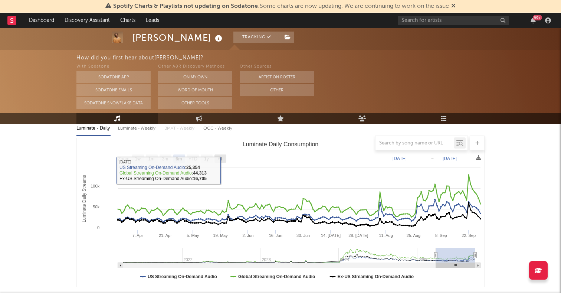
click at [221, 160] on text "All" at bounding box center [219, 158] width 5 height 5
select select "All"
type input "2021-03-31"
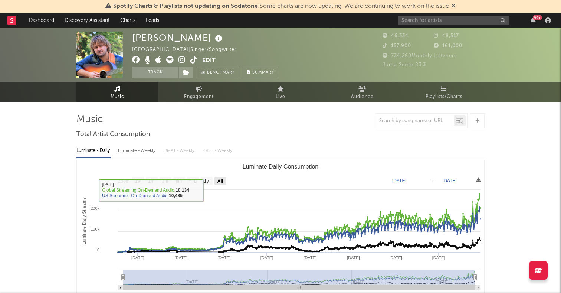
click at [223, 181] on text "All" at bounding box center [220, 180] width 6 height 5
select select "All"
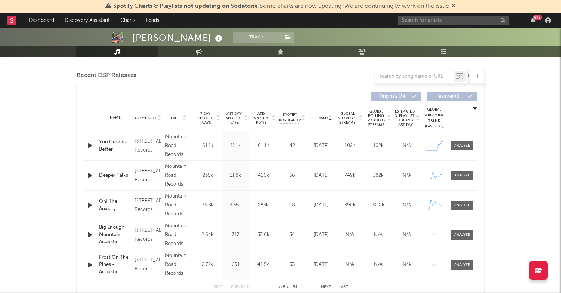
scroll to position [351, 0]
